Goal: Task Accomplishment & Management: Complete application form

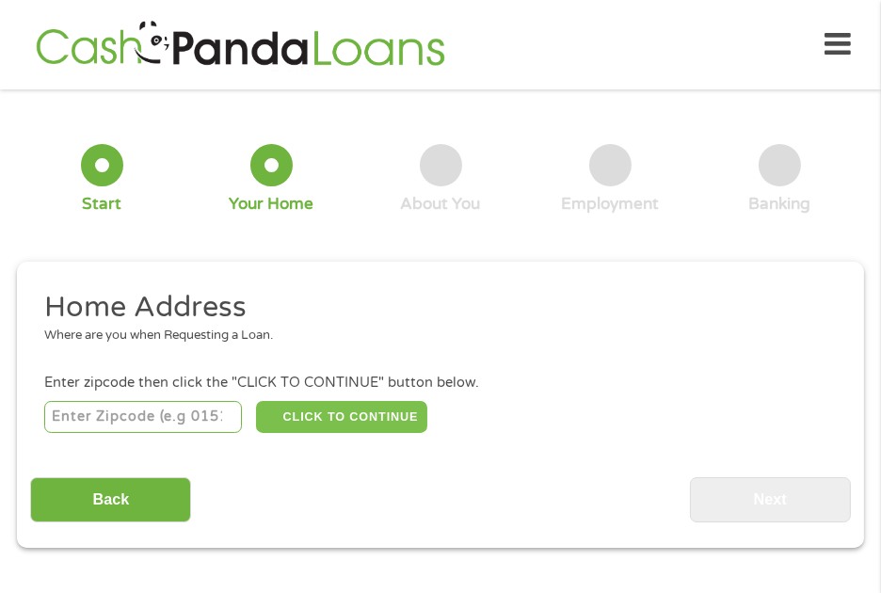
scroll to position [8, 0]
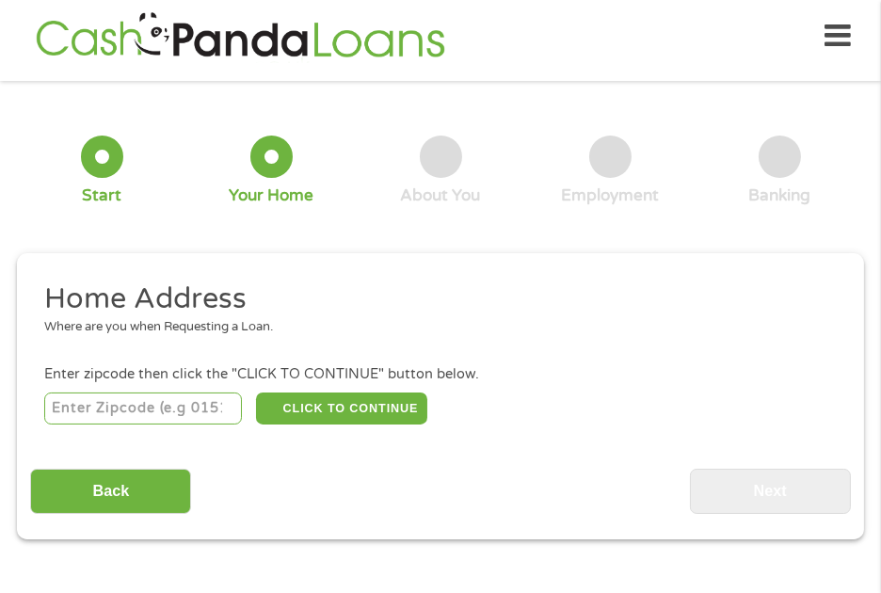
click at [179, 408] on input "number" at bounding box center [143, 409] width 199 height 32
type input "92120"
click at [333, 406] on button "CLICK TO CONTINUE" at bounding box center [341, 409] width 171 height 32
type input "92120"
type input "[GEOGRAPHIC_DATA]"
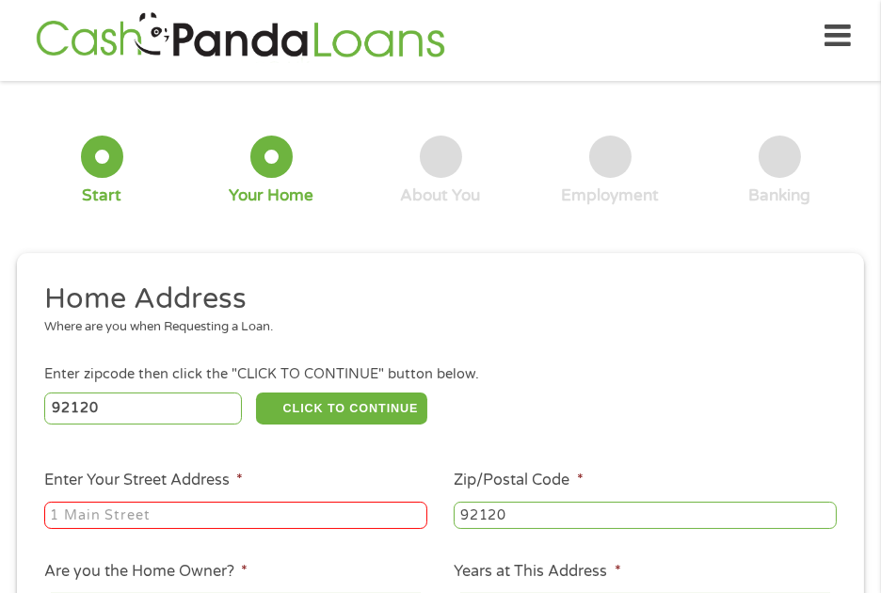
click at [258, 512] on input "Enter Your Street Address *" at bounding box center [235, 516] width 383 height 28
type input "6353 Camino Corto"
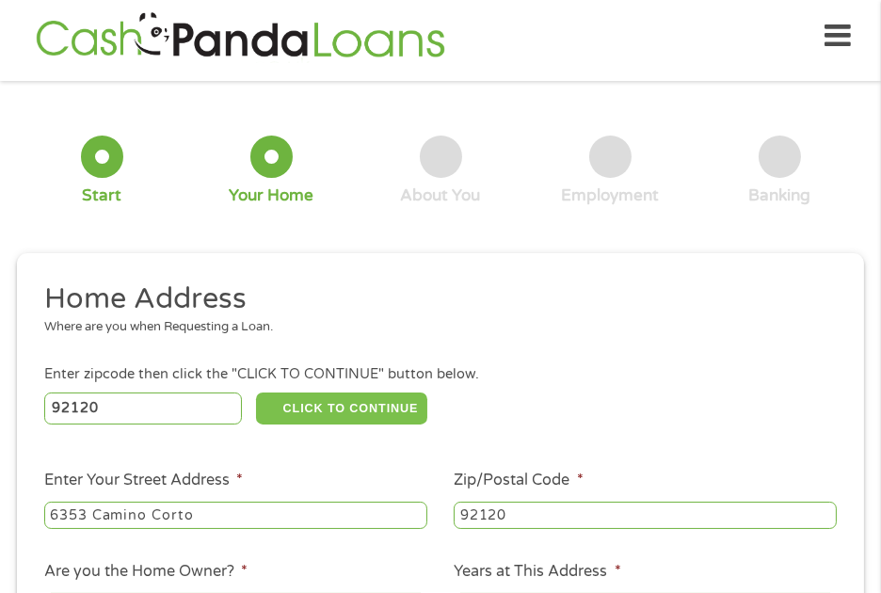
scroll to position [292, 0]
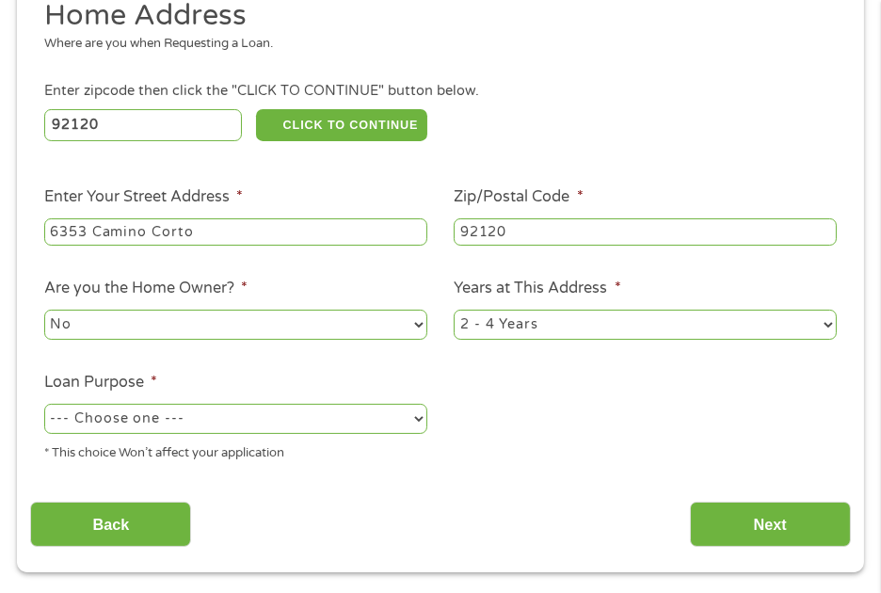
click at [411, 326] on select "No Yes" at bounding box center [235, 325] width 383 height 30
select select "yes"
click at [44, 312] on select "No Yes" at bounding box center [235, 325] width 383 height 30
click at [248, 426] on select "--- Choose one --- Pay Bills Debt Consolidation Home Improvement Major Purchase…" at bounding box center [235, 419] width 383 height 30
select select "debtconsolidation"
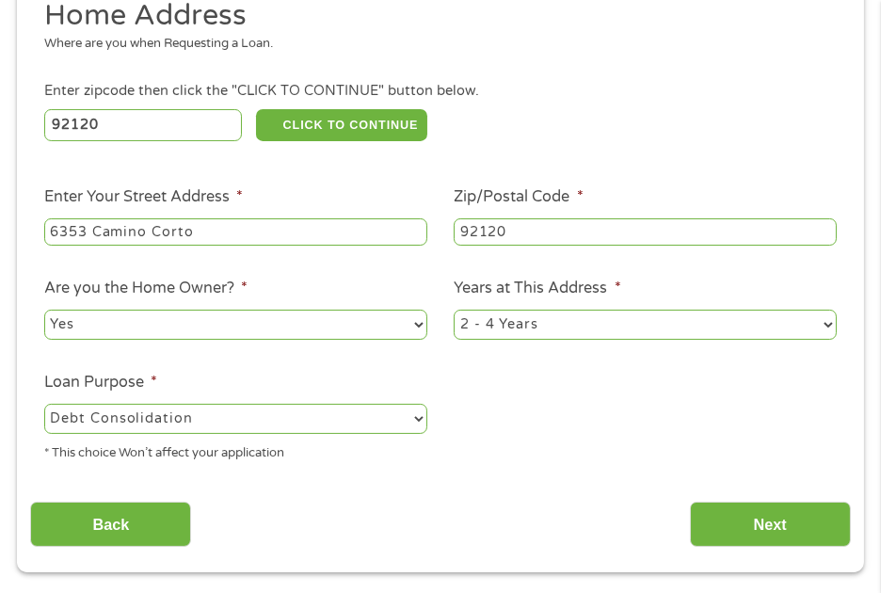
click at [44, 405] on select "--- Choose one --- Pay Bills Debt Consolidation Home Improvement Major Purchase…" at bounding box center [235, 419] width 383 height 30
click at [412, 419] on select "--- Choose one --- Pay Bills Debt Consolidation Home Improvement Major Purchase…" at bounding box center [235, 419] width 383 height 30
click at [44, 405] on select "--- Choose one --- Pay Bills Debt Consolidation Home Improvement Major Purchase…" at bounding box center [235, 419] width 383 height 30
click at [780, 522] on input "Next" at bounding box center [770, 525] width 161 height 46
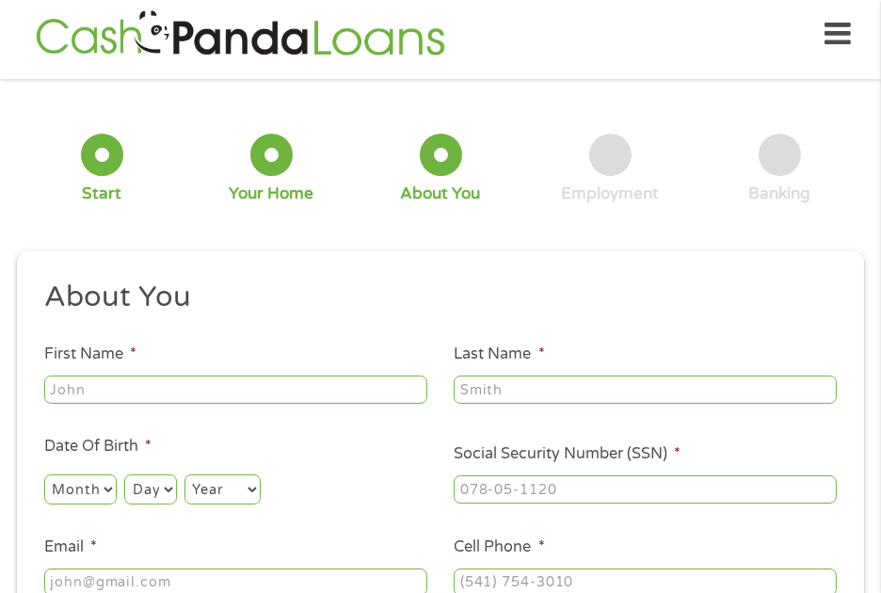
scroll to position [8, 0]
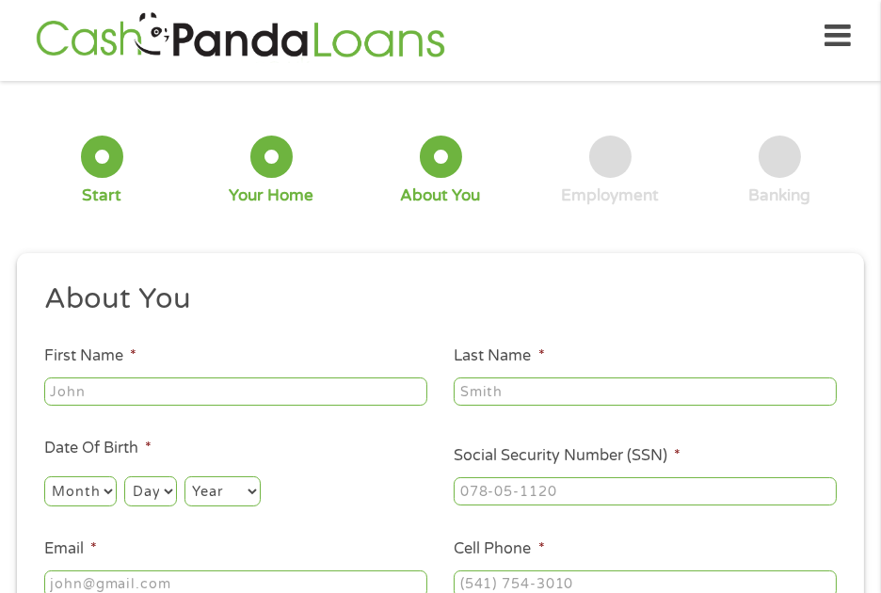
click at [319, 389] on input "First Name *" at bounding box center [235, 392] width 383 height 28
type input "SIGMONE"
type input "[PERSON_NAME]"
type input "[EMAIL_ADDRESS][DOMAIN_NAME]"
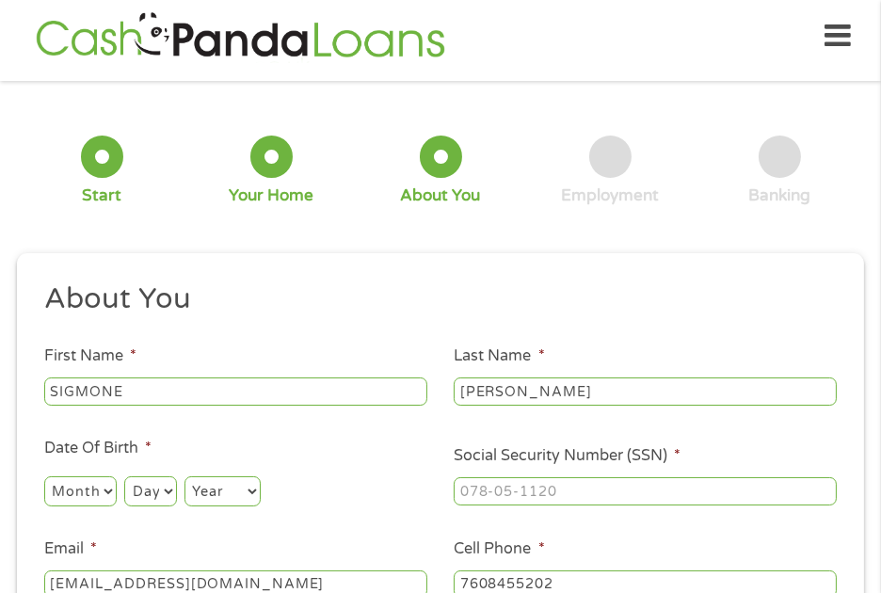
type input "[PHONE_NUMBER]"
click at [100, 491] on select "Month 1 2 3 4 5 6 7 8 9 10 11 12" at bounding box center [80, 491] width 72 height 30
select select "11"
click at [44, 476] on select "Month 1 2 3 4 5 6 7 8 9 10 11 12" at bounding box center [80, 491] width 72 height 30
click at [169, 488] on select "Day 1 2 3 4 5 6 7 8 9 10 11 12 13 14 15 16 17 18 19 20 21 22 23 24 25 26 27 28 …" at bounding box center [150, 491] width 52 height 30
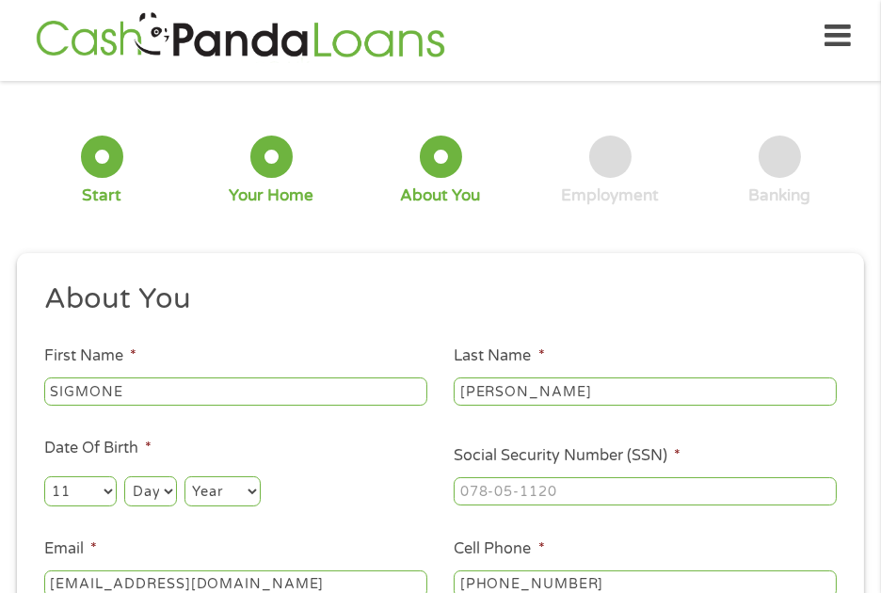
select select "23"
click at [124, 476] on select "Day 1 2 3 4 5 6 7 8 9 10 11 12 13 14 15 16 17 18 19 20 21 22 23 24 25 26 27 28 …" at bounding box center [150, 491] width 52 height 30
click at [251, 490] on select "Year [DATE] 2006 2005 2004 2003 2002 2001 2000 1999 1998 1997 1996 1995 1994 19…" at bounding box center [223, 491] width 76 height 30
select select "1962"
click at [185, 476] on select "Year [DATE] 2006 2005 2004 2003 2002 2001 2000 1999 1998 1997 1996 1995 1994 19…" at bounding box center [223, 491] width 76 height 30
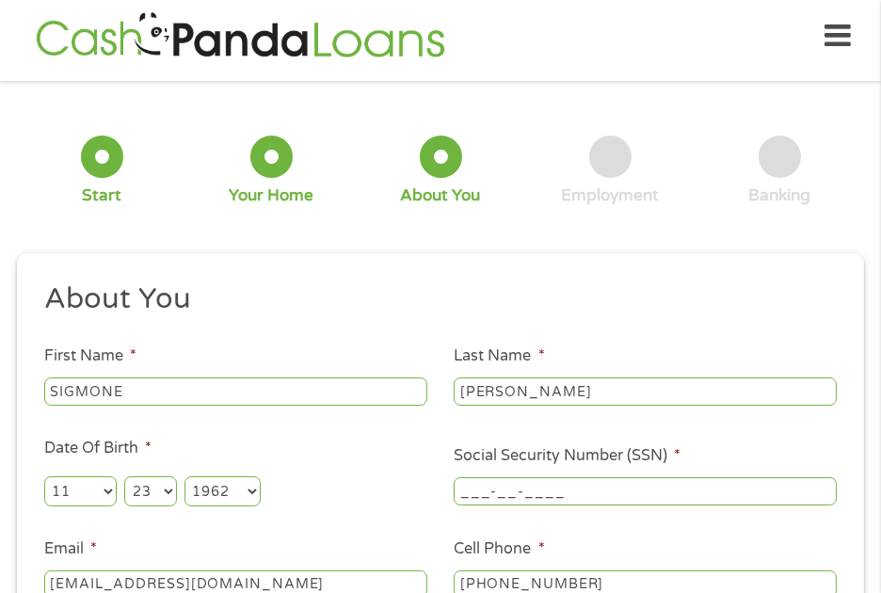
click at [541, 488] on input "___-__-____" at bounding box center [645, 491] width 383 height 28
type input "546-45-2637"
click at [405, 490] on div "Month Month 1 2 3 4 5 6 7 8 9 10 11 12 Day Day 1 2 3 4 5 6 7 8 9 10 11 12 13 14…" at bounding box center [235, 488] width 383 height 44
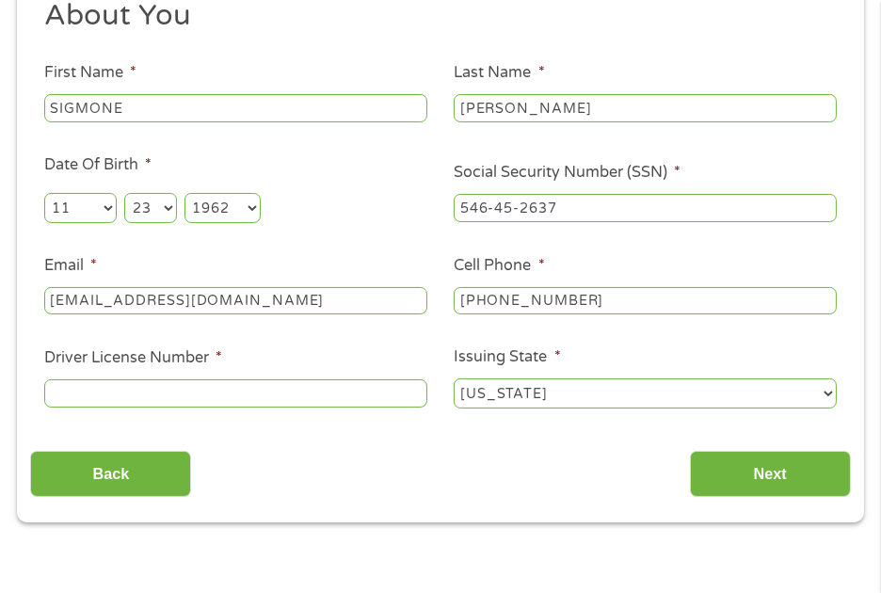
click at [325, 398] on input "Driver License Number *" at bounding box center [235, 393] width 383 height 28
type input "c0012516"
click at [557, 390] on select "[US_STATE] [US_STATE] [US_STATE] [US_STATE] [US_STATE] [US_STATE] [US_STATE] [U…" at bounding box center [645, 393] width 383 height 30
click at [304, 449] on div "Back Next" at bounding box center [440, 467] width 820 height 59
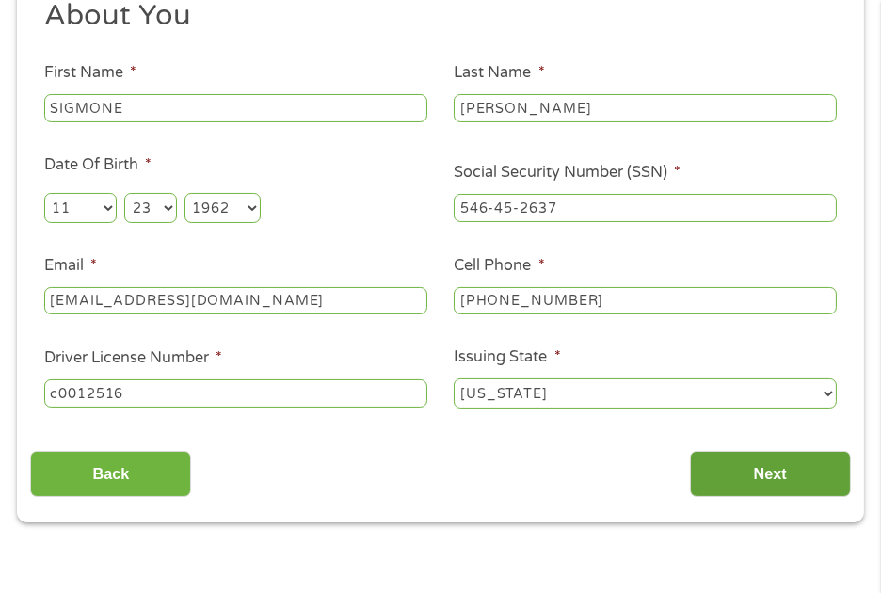
click at [748, 474] on input "Next" at bounding box center [770, 474] width 161 height 46
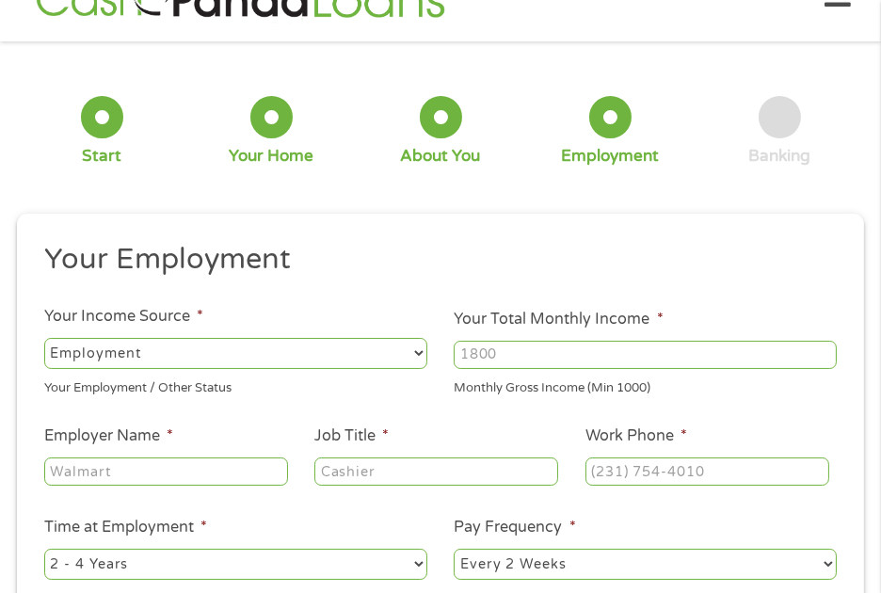
scroll to position [8, 0]
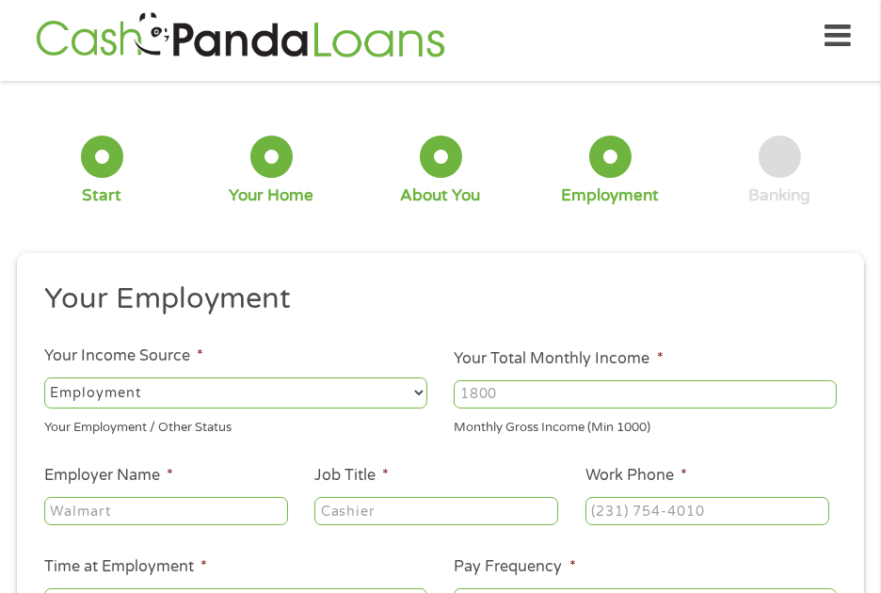
click at [307, 396] on select "--- Choose one --- Employment [DEMOGRAPHIC_DATA] Benefits" at bounding box center [235, 393] width 383 height 30
click at [539, 397] on input "Your Total Monthly Income *" at bounding box center [645, 394] width 383 height 28
click at [820, 388] on input "1000" at bounding box center [645, 394] width 383 height 28
click at [609, 403] on input "1000" at bounding box center [645, 394] width 383 height 28
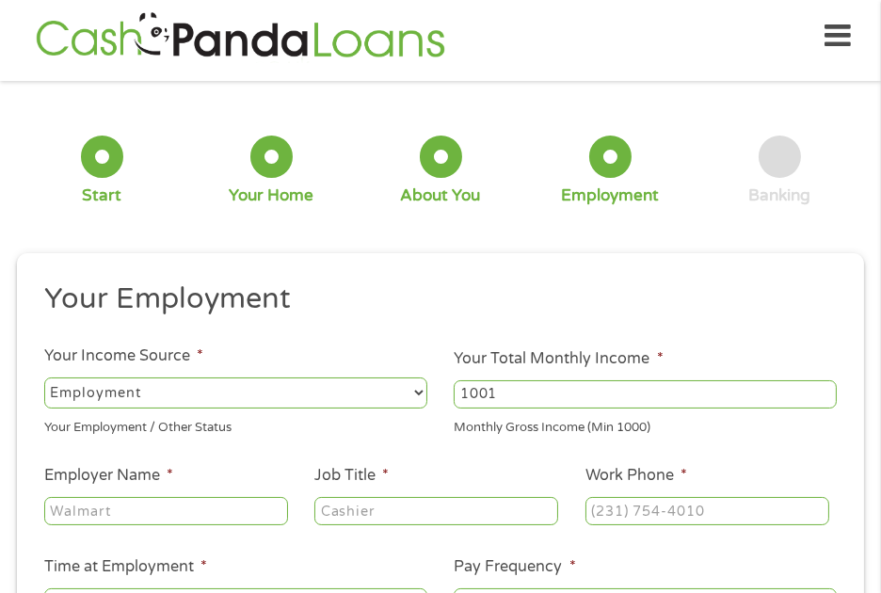
click at [823, 386] on input "1001" at bounding box center [645, 394] width 383 height 28
click at [823, 386] on input "1002" at bounding box center [645, 394] width 383 height 28
click at [823, 386] on input "1003" at bounding box center [645, 394] width 383 height 28
click at [823, 386] on input "1004" at bounding box center [645, 394] width 383 height 28
drag, startPoint x: 609, startPoint y: 391, endPoint x: 425, endPoint y: 393, distance: 184.5
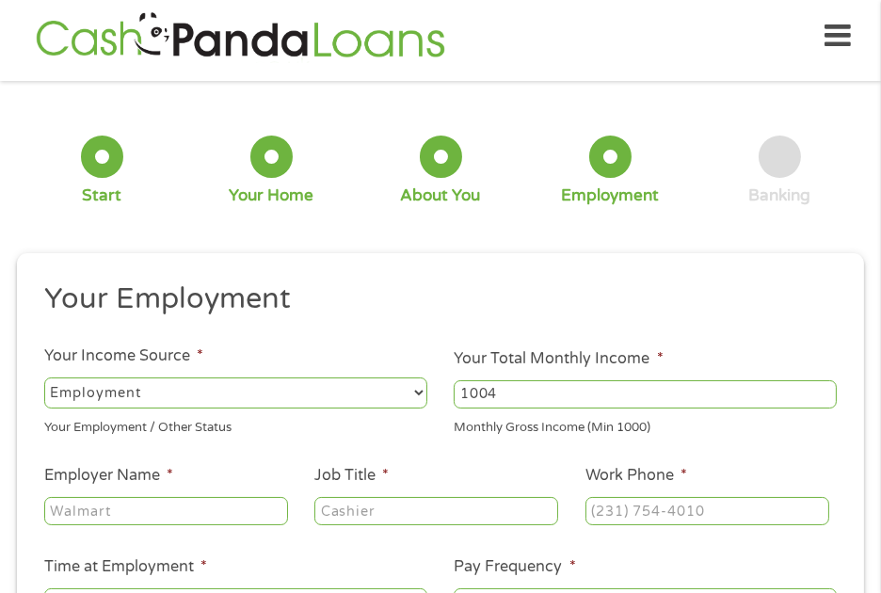
click at [425, 393] on ul "Your Employment Your Income Source * --- Choose one --- Employment [DEMOGRAPHIC…" at bounding box center [440, 506] width 820 height 450
type input "6200"
click at [349, 434] on div "Your Employment / Other Status" at bounding box center [235, 423] width 383 height 25
click at [126, 513] on input "Employer Name *" at bounding box center [166, 511] width 244 height 28
type input "SONY"
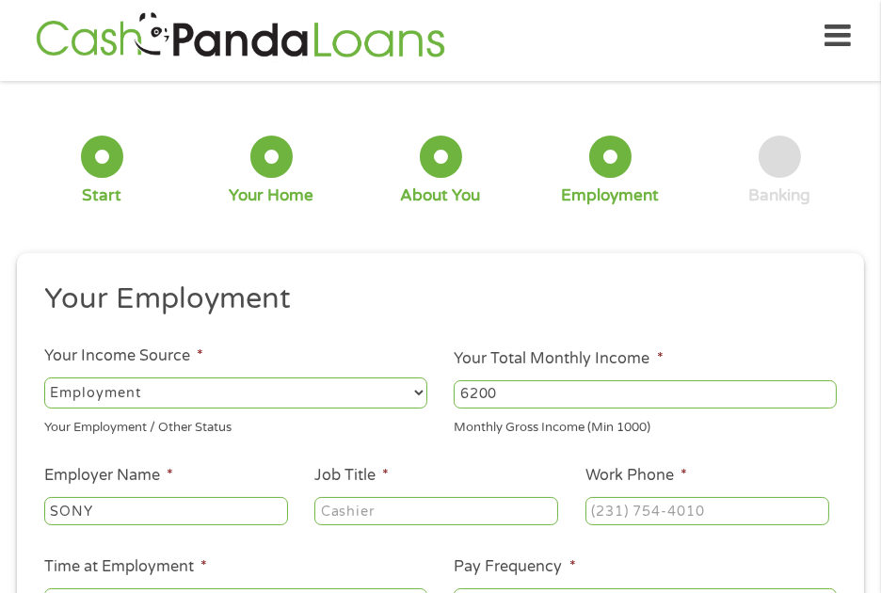
click at [383, 510] on input "Job Title *" at bounding box center [436, 511] width 244 height 28
click at [327, 511] on input "cONTROLLER" at bounding box center [436, 511] width 244 height 28
type input "CONTROLLER"
click at [606, 509] on input "(___) ___-____" at bounding box center [708, 511] width 244 height 28
type input "[PHONE_NUMBER]"
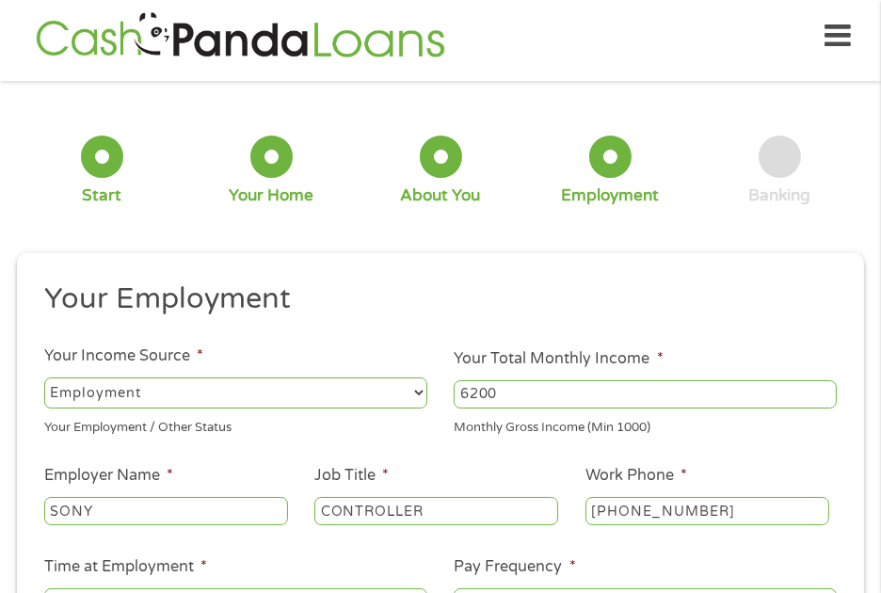
scroll to position [292, 0]
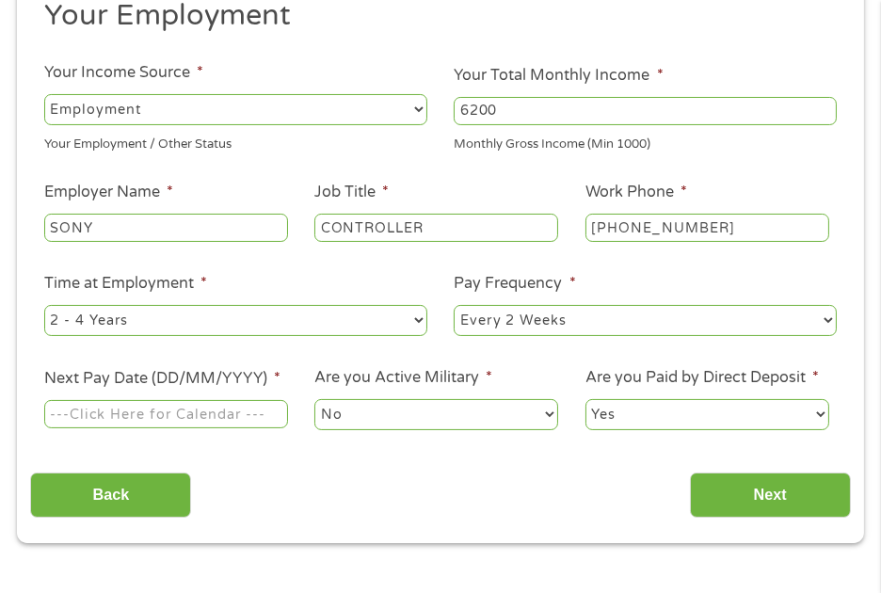
click at [260, 413] on input "Next Pay Date (DD/MM/YYYY) *" at bounding box center [166, 414] width 244 height 28
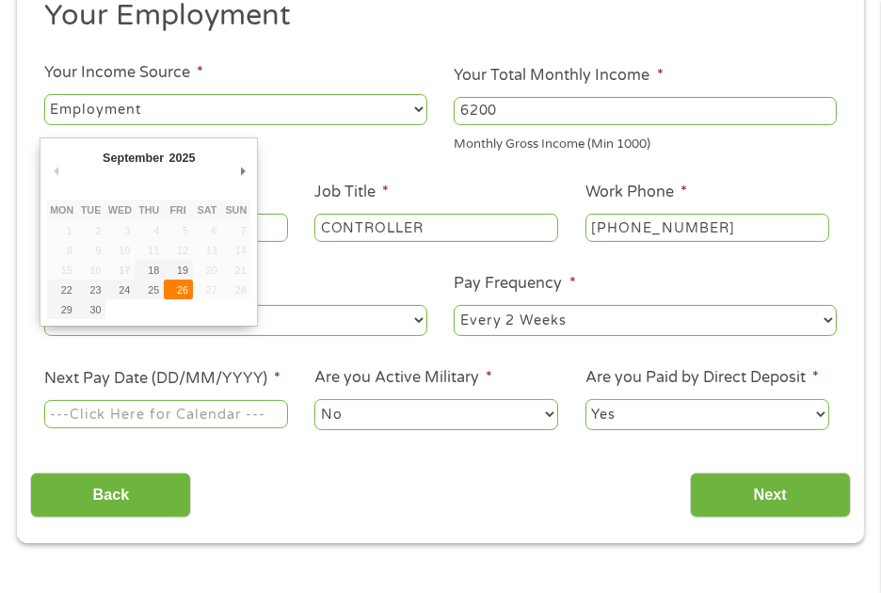
type input "[DATE]"
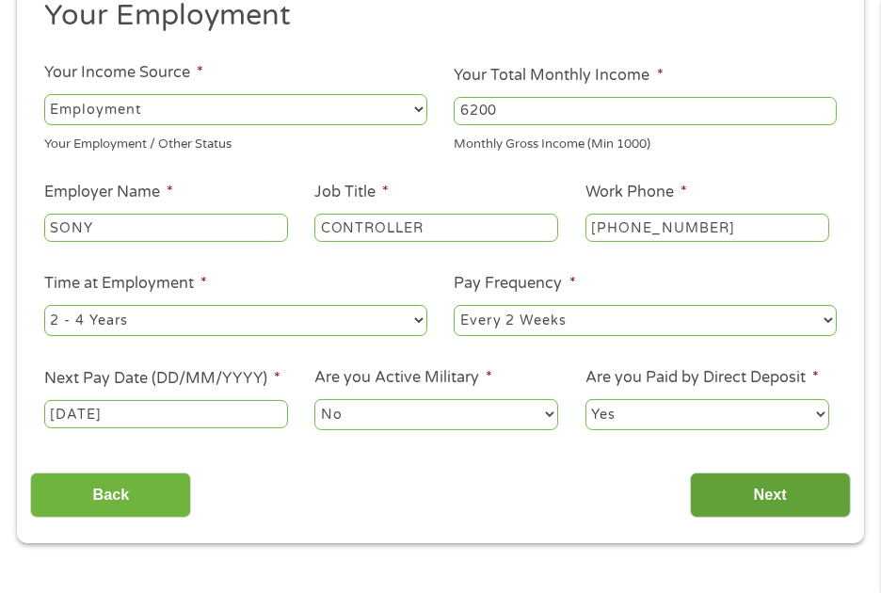
click at [766, 498] on input "Next" at bounding box center [770, 496] width 161 height 46
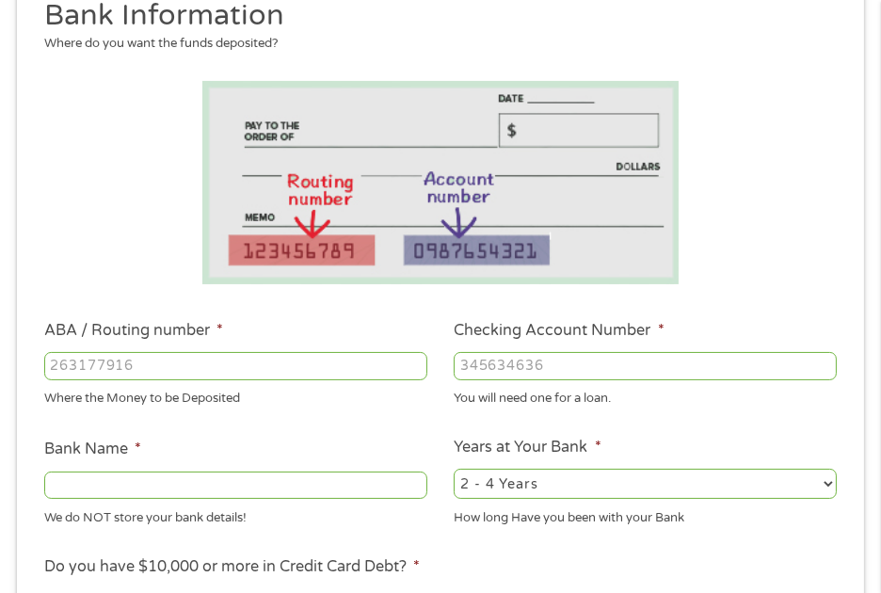
click at [183, 363] on input "ABA / Routing number *" at bounding box center [235, 366] width 383 height 28
type input "322271627"
type input "[PERSON_NAME] [PERSON_NAME] BANK NA"
type input "322271627"
click at [594, 367] on input "Checking Account Number *" at bounding box center [645, 366] width 383 height 28
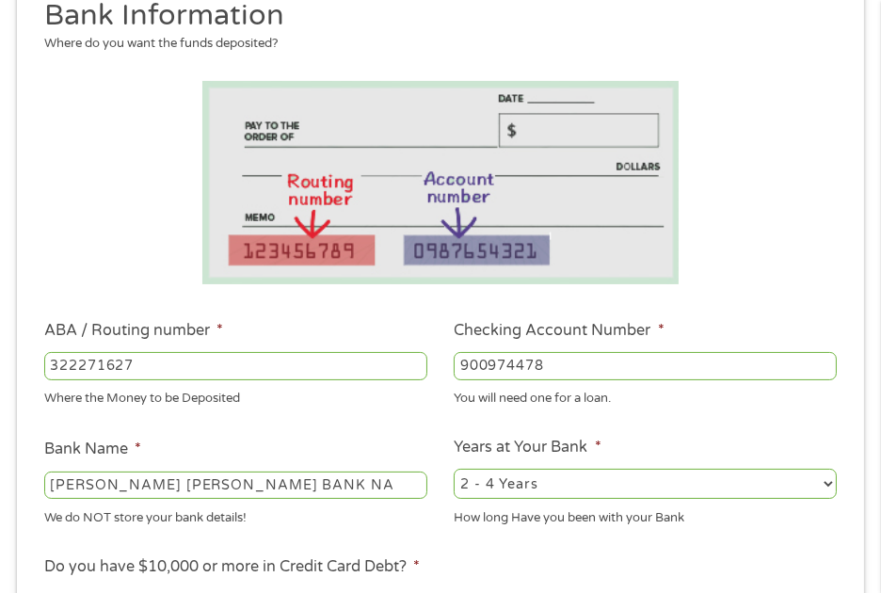
type input "900974478"
click at [383, 518] on div "We do NOT store your bank details!" at bounding box center [235, 515] width 383 height 25
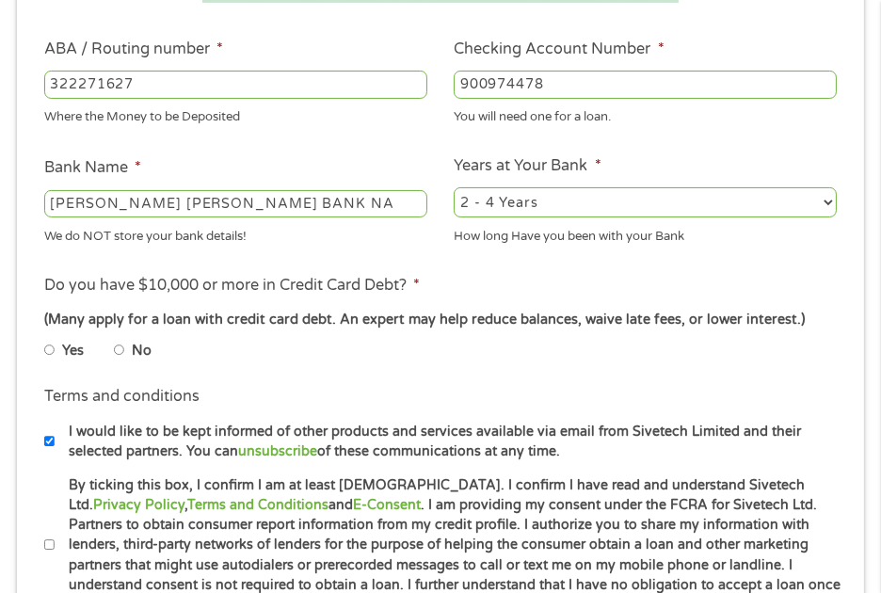
click at [119, 348] on input "No" at bounding box center [119, 350] width 11 height 23
radio input "true"
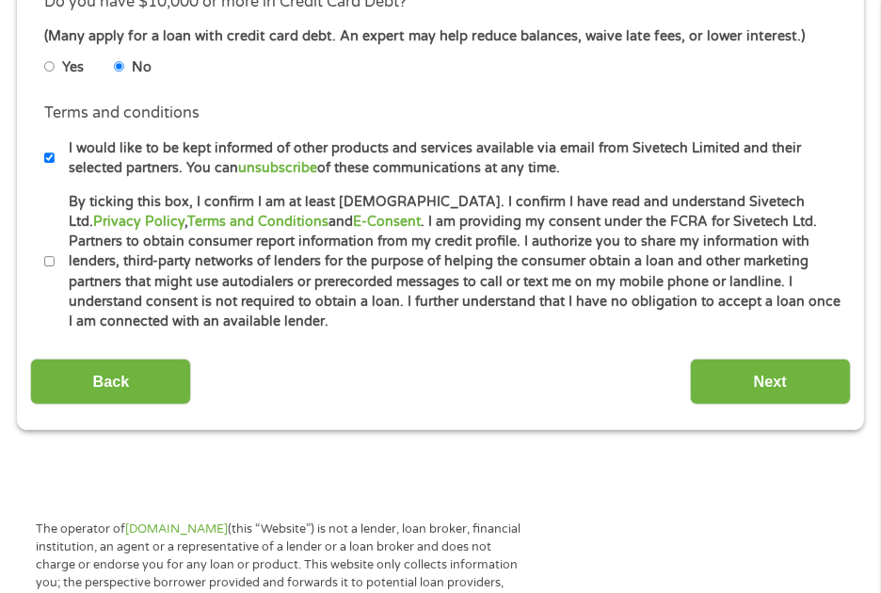
click at [51, 264] on input "By ticking this box, I confirm I am at least [DEMOGRAPHIC_DATA]. I confirm I ha…" at bounding box center [49, 261] width 11 height 23
checkbox input "true"
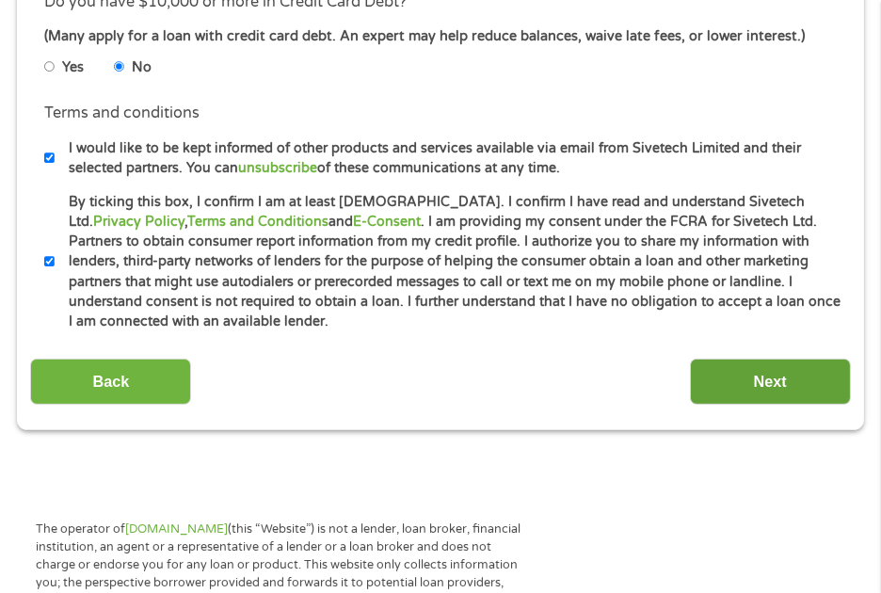
click at [759, 386] on input "Next" at bounding box center [770, 382] width 161 height 46
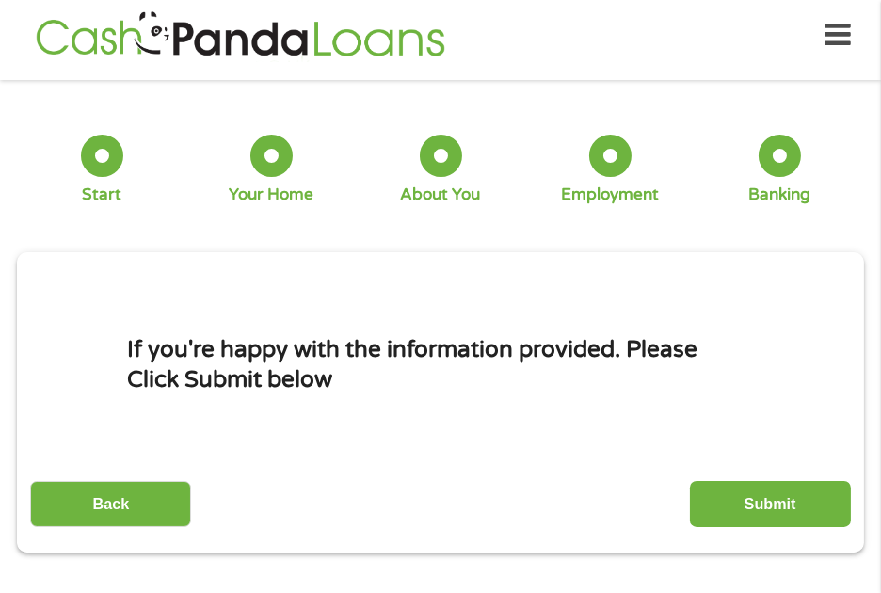
scroll to position [8, 0]
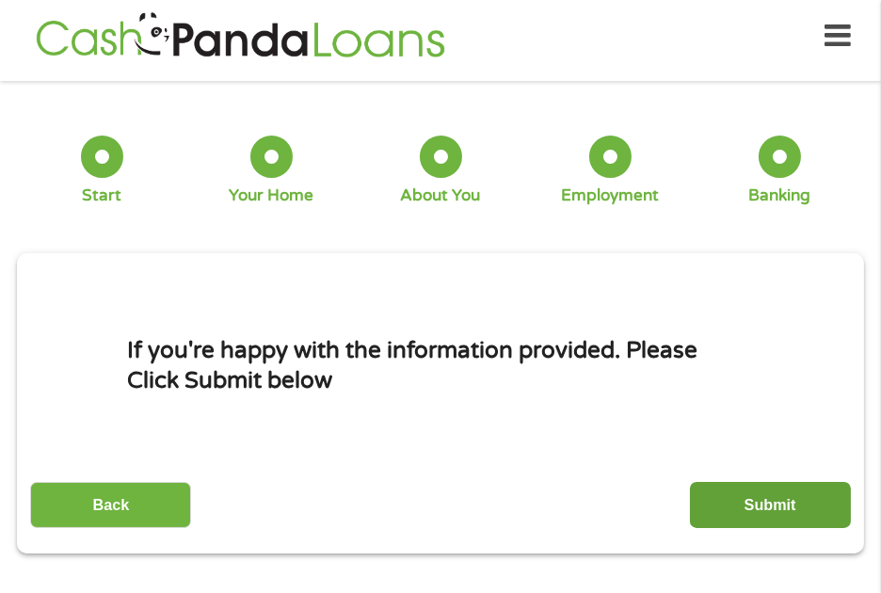
click at [777, 503] on input "Submit" at bounding box center [770, 505] width 161 height 46
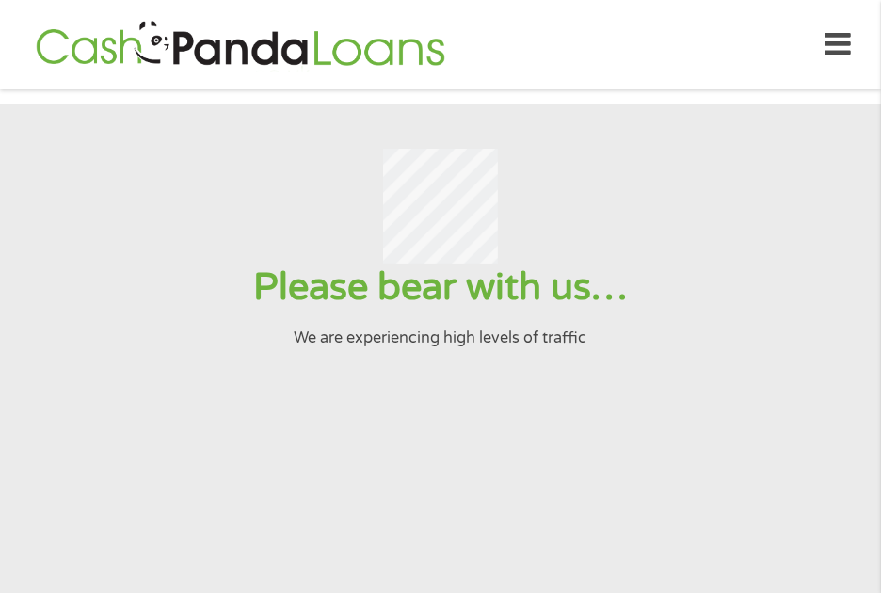
scroll to position [0, 0]
